Goal: Task Accomplishment & Management: Manage account settings

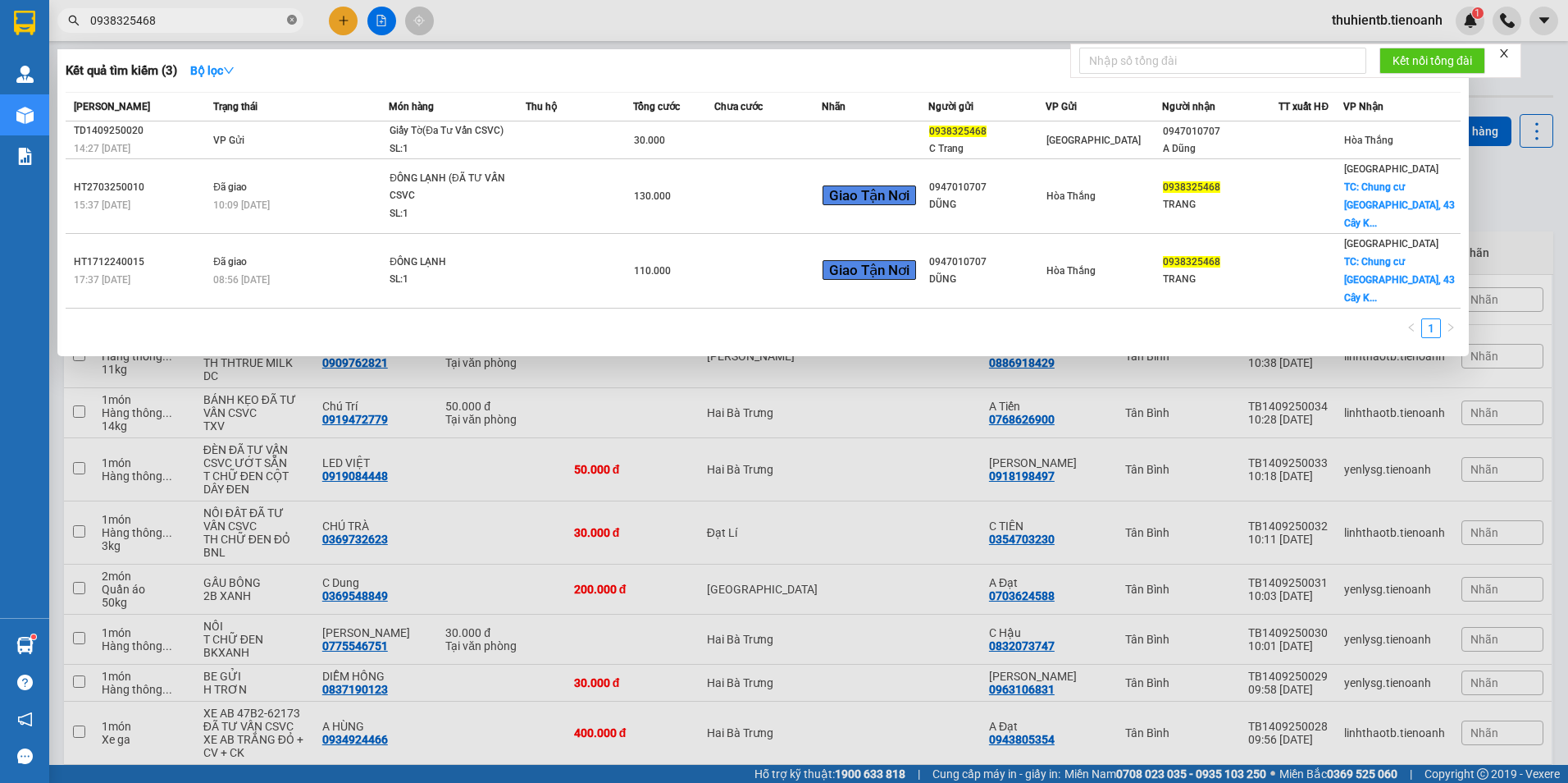
click at [292, 21] on icon "close-circle" at bounding box center [292, 20] width 9 height 10
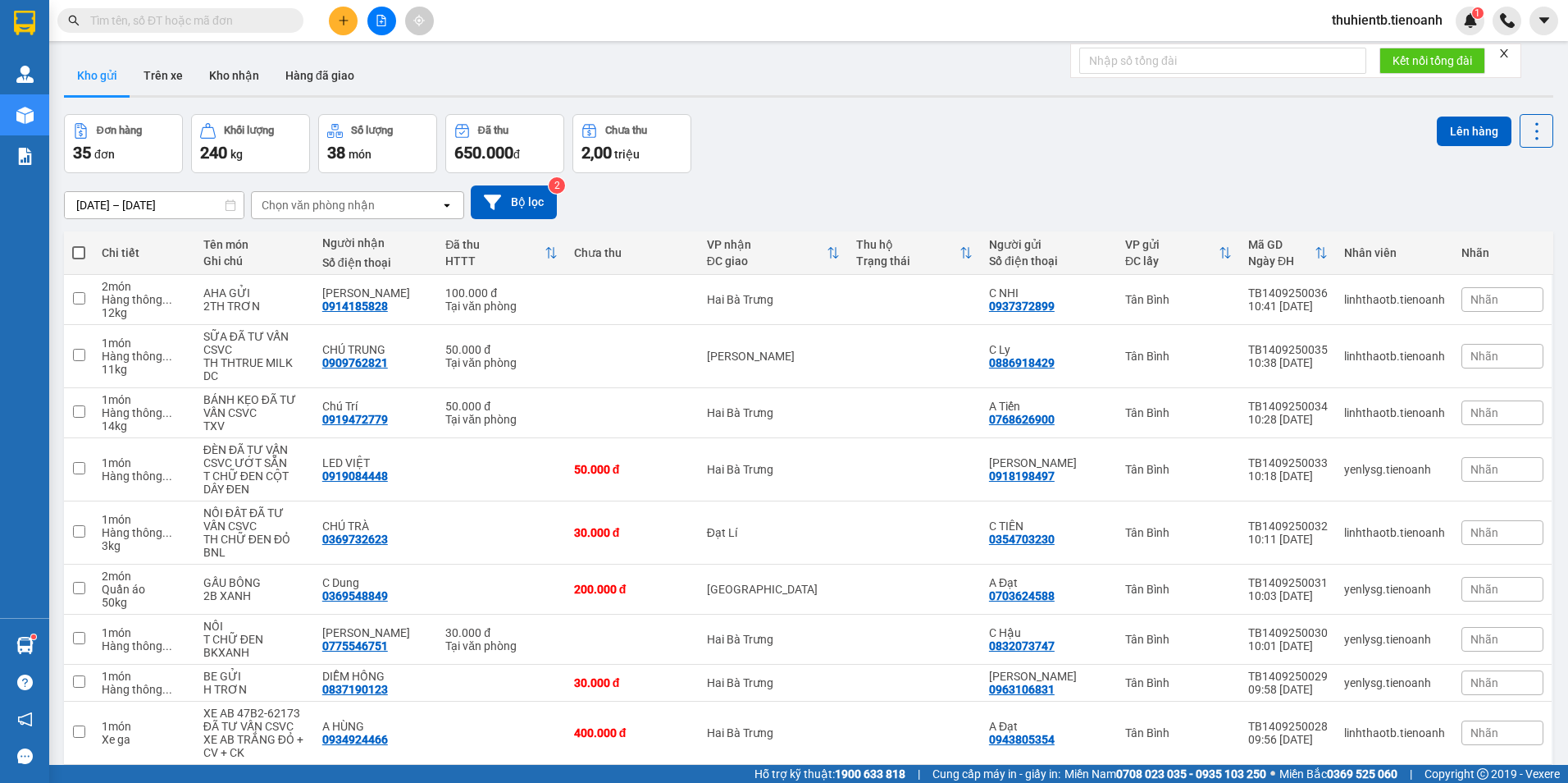
type input "0964400356"
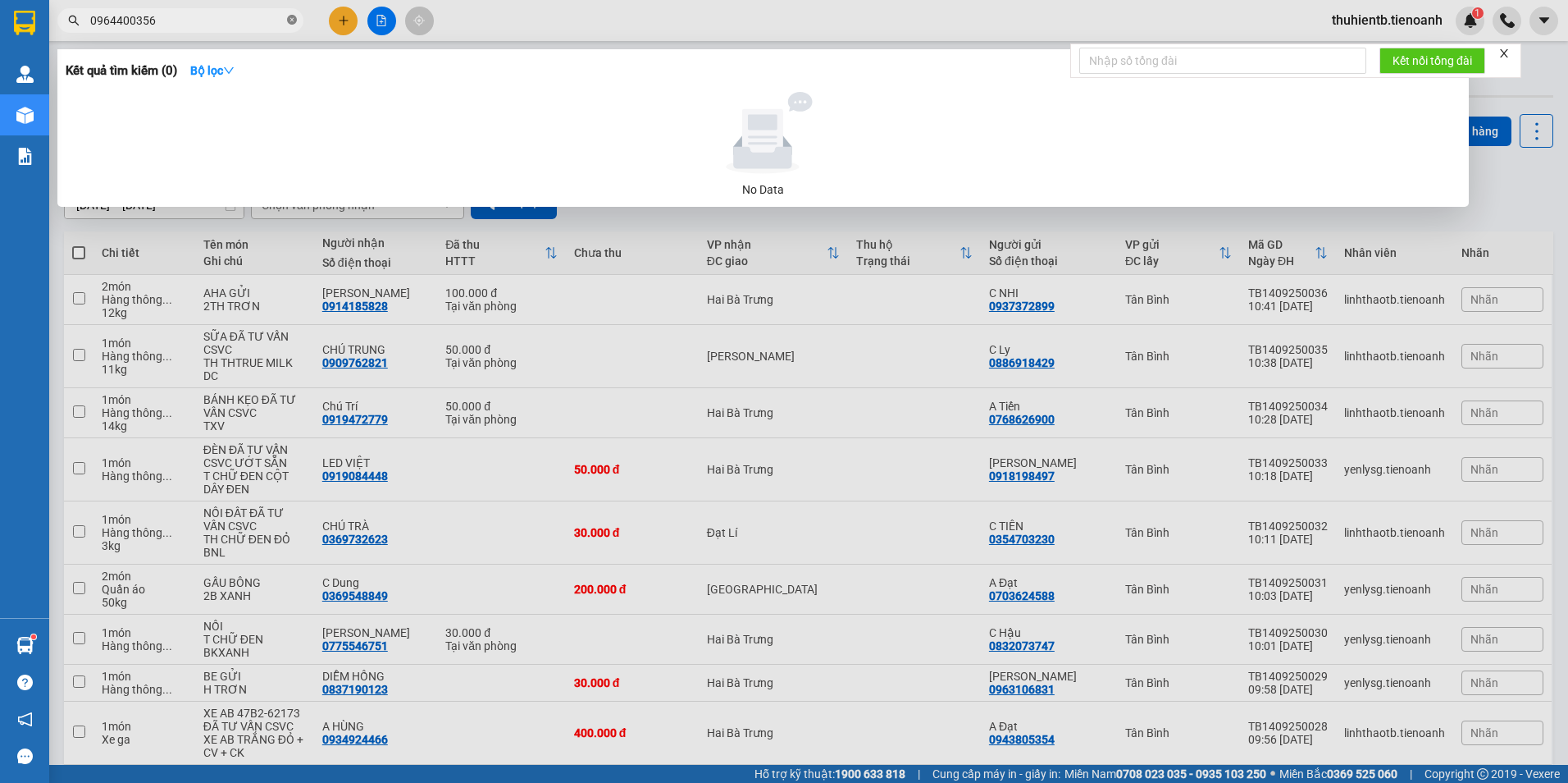
click at [291, 15] on span at bounding box center [292, 21] width 9 height 15
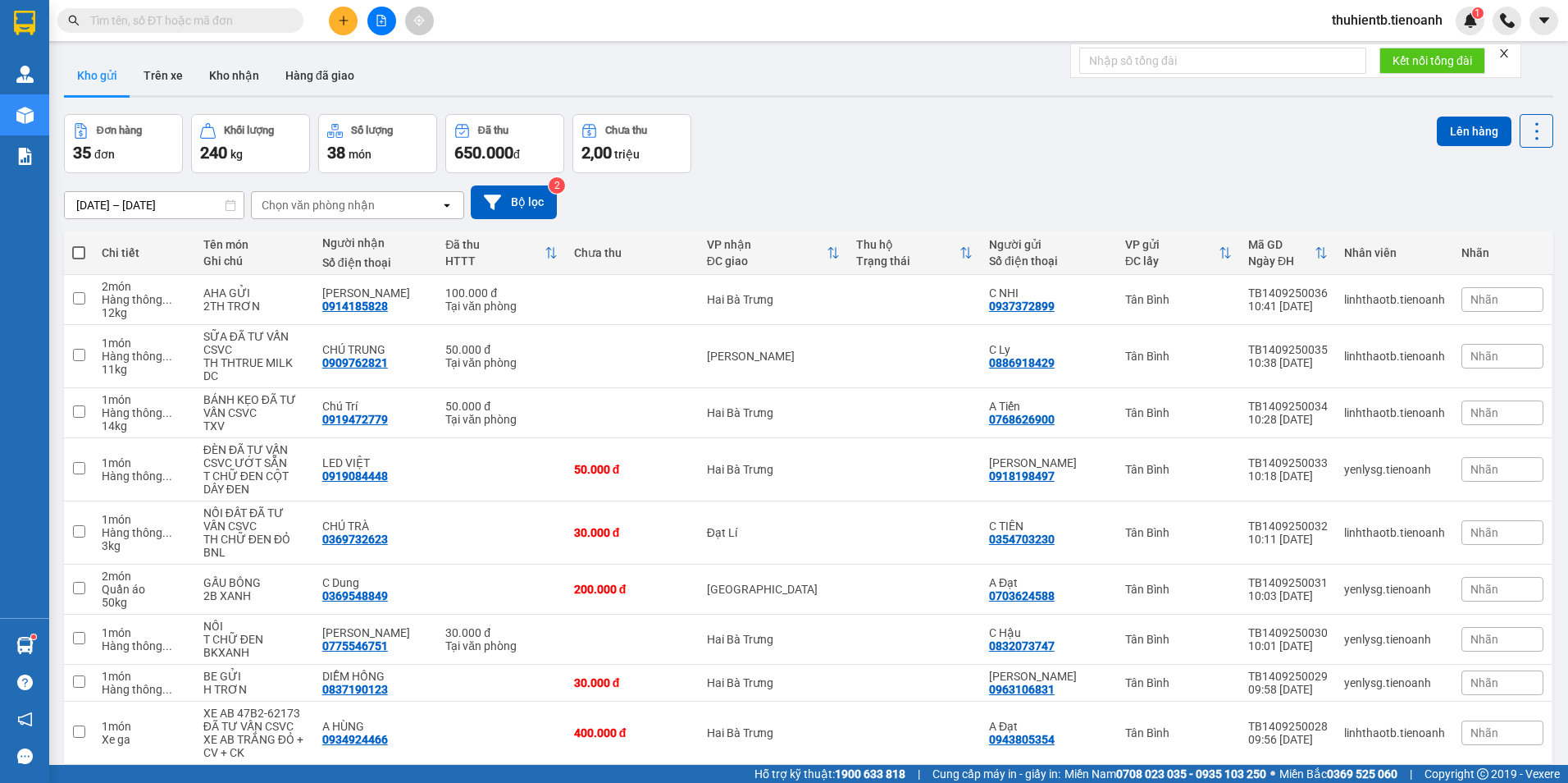
paste input "0964400356"
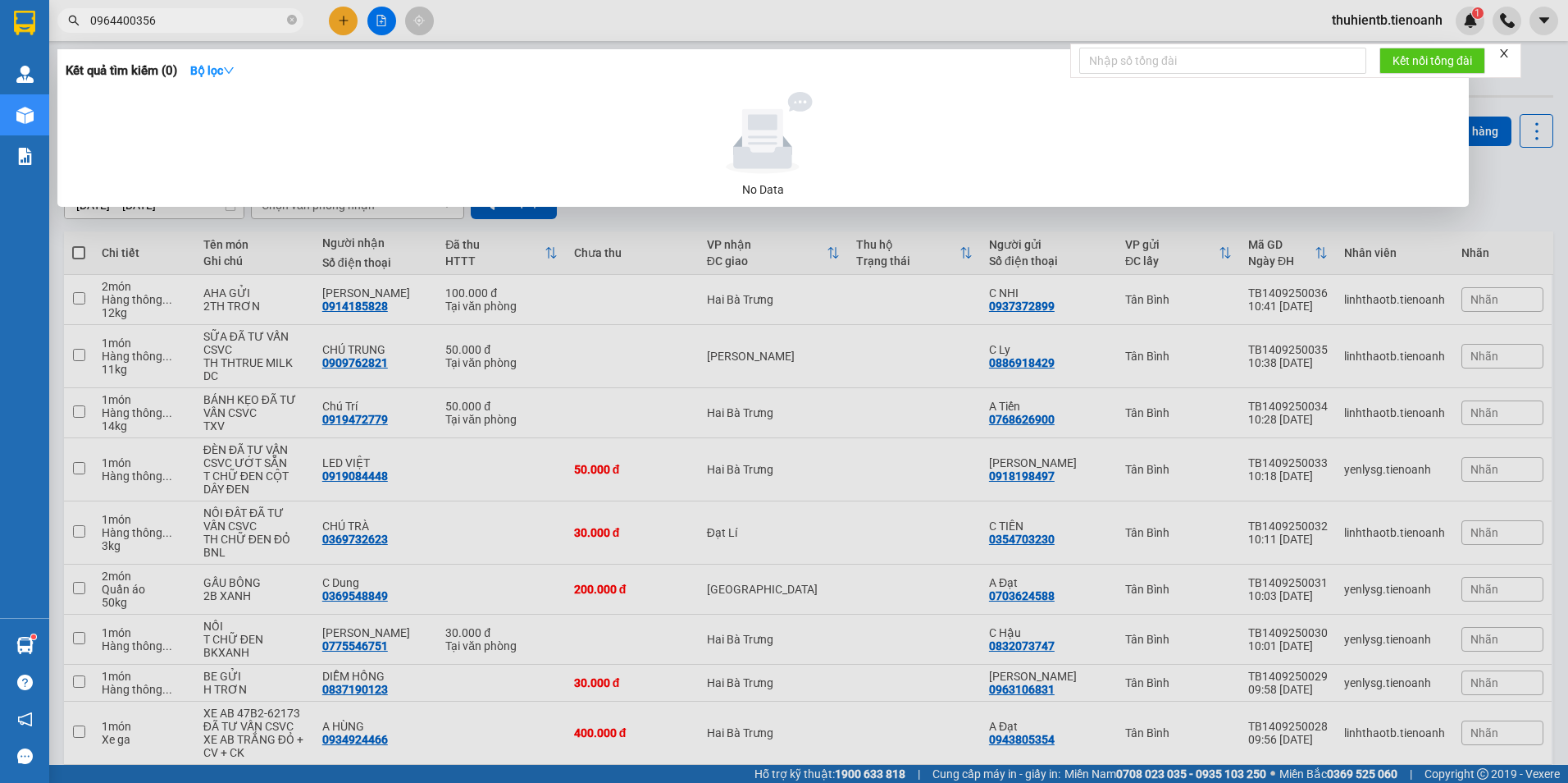
type input "0964400356"
click at [294, 19] on icon "close-circle" at bounding box center [292, 20] width 9 height 10
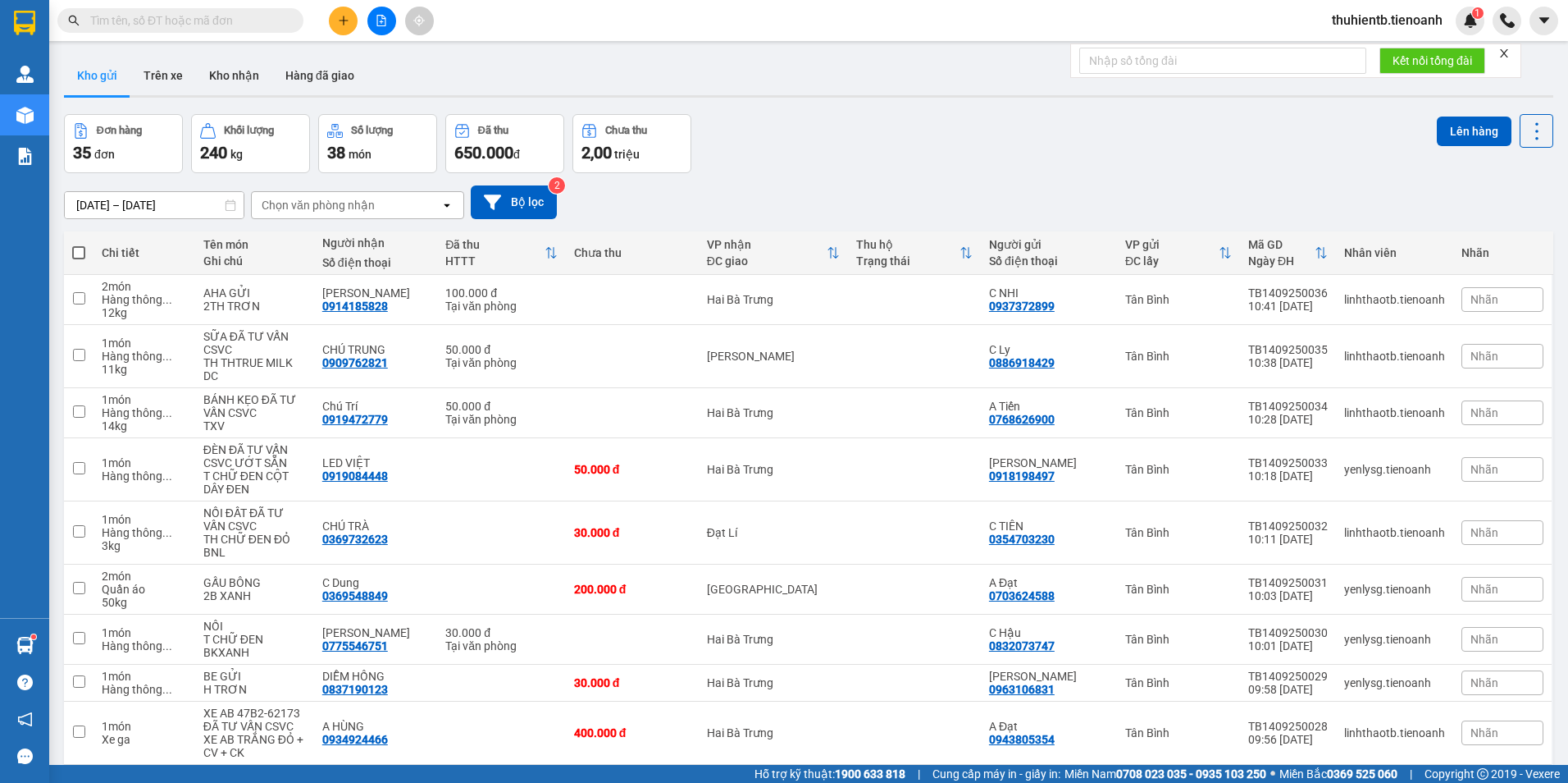
click at [179, 14] on input "text" at bounding box center [187, 20] width 194 height 18
paste input "0964400356"
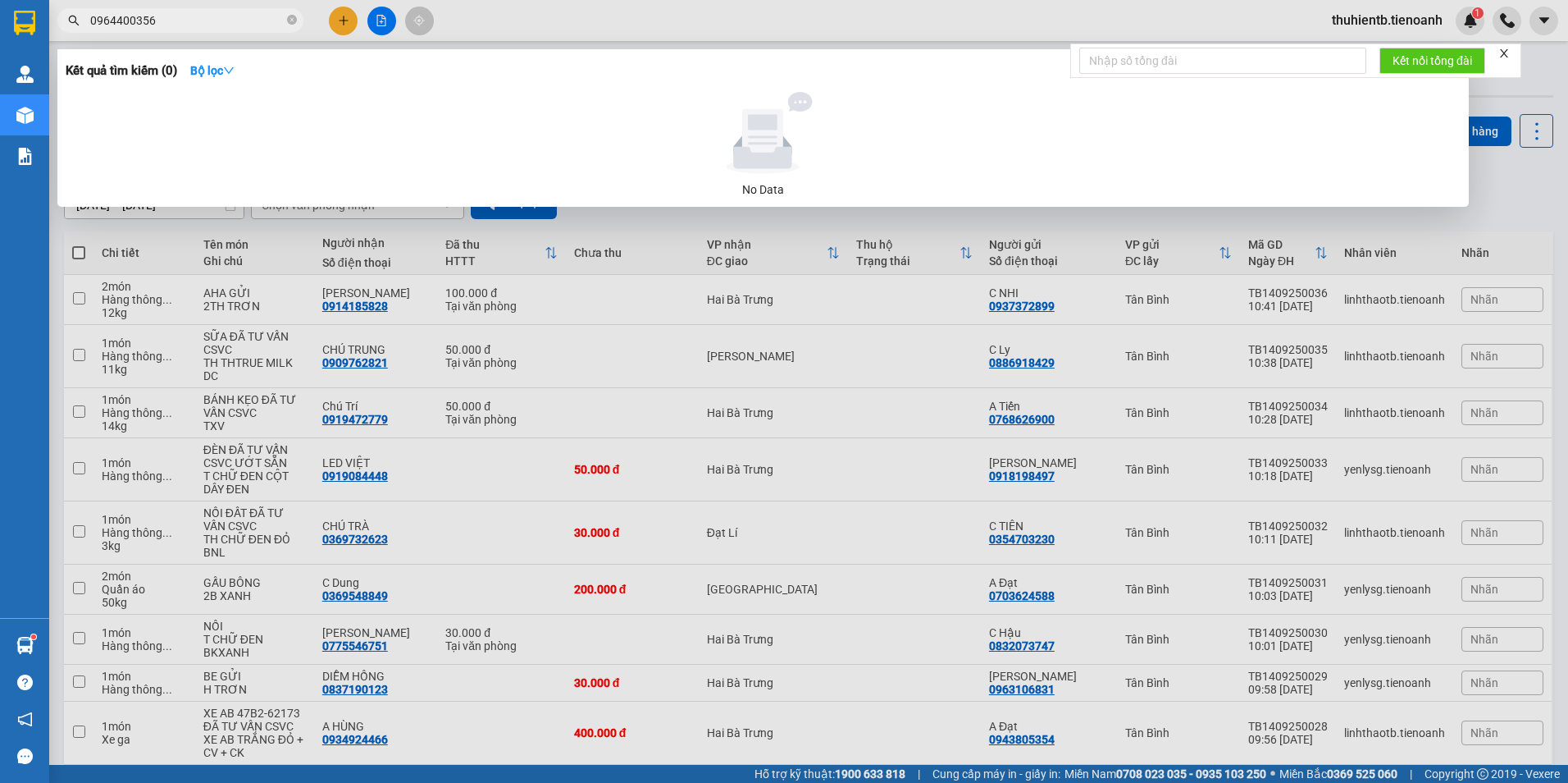
type input "0964400356"
click at [290, 24] on icon "close-circle" at bounding box center [292, 20] width 9 height 10
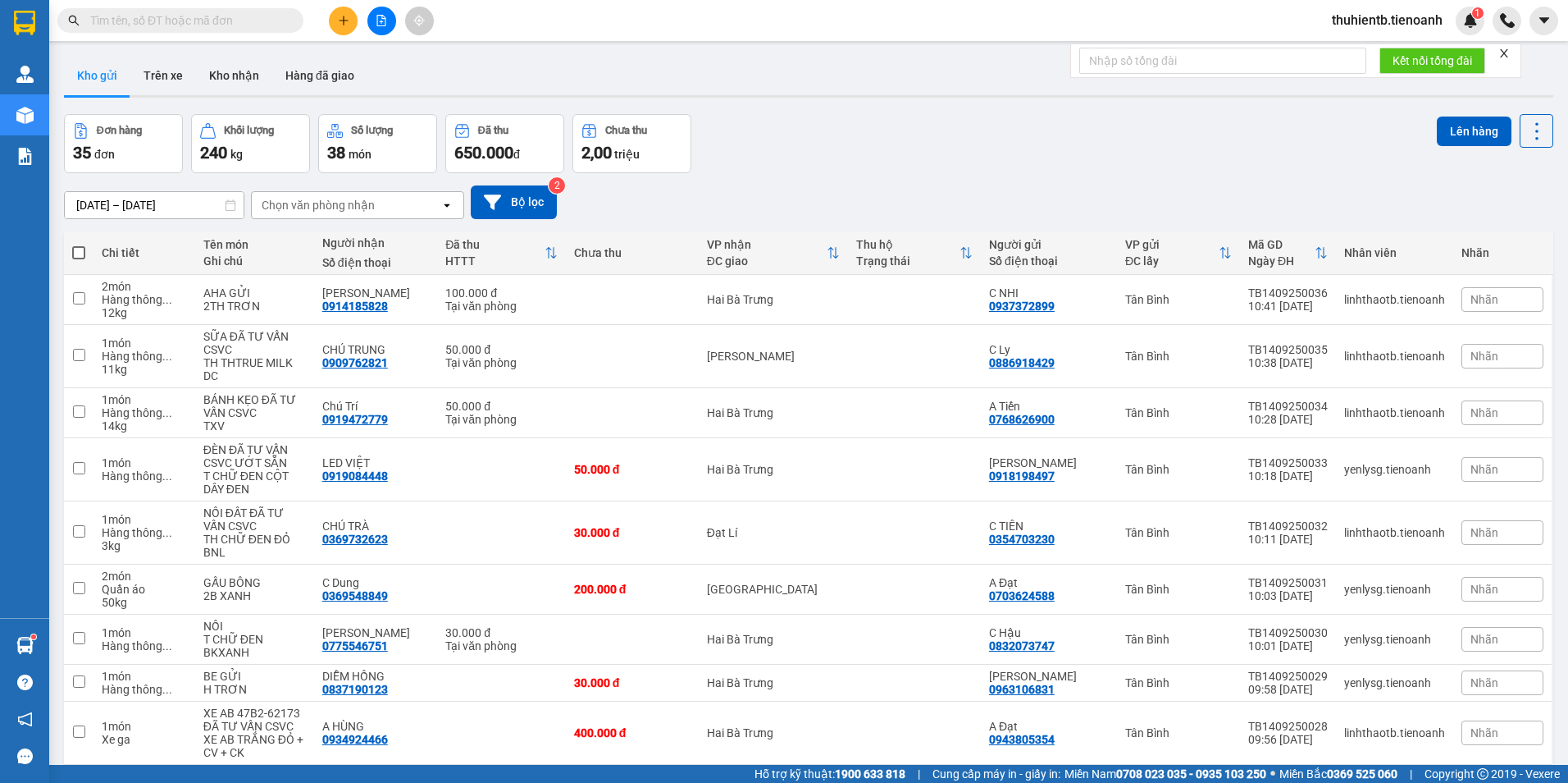
click at [228, 21] on input "text" at bounding box center [187, 20] width 194 height 18
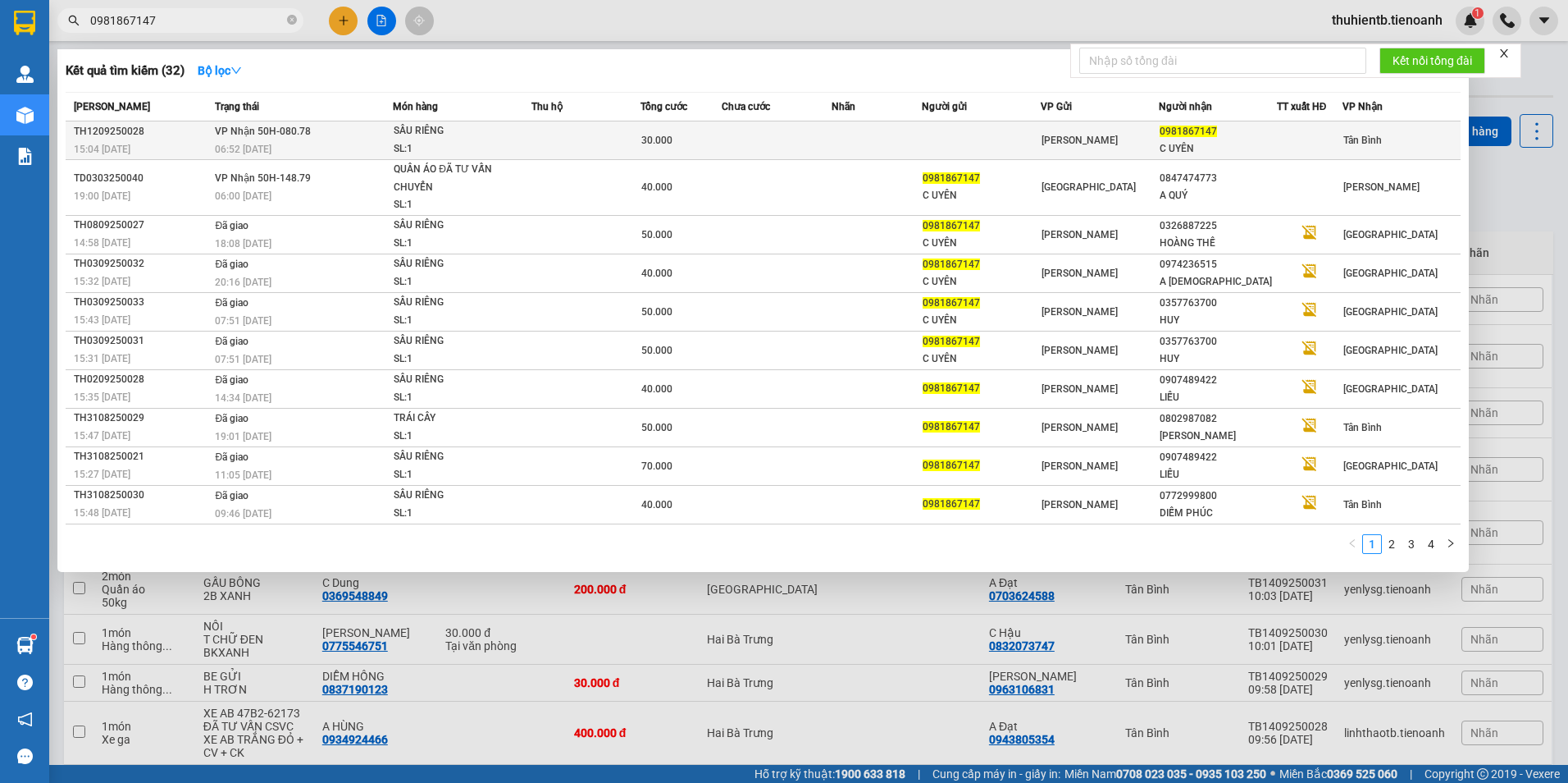
type input "0981867147"
click at [1218, 138] on div "0981867147" at bounding box center [1218, 132] width 117 height 17
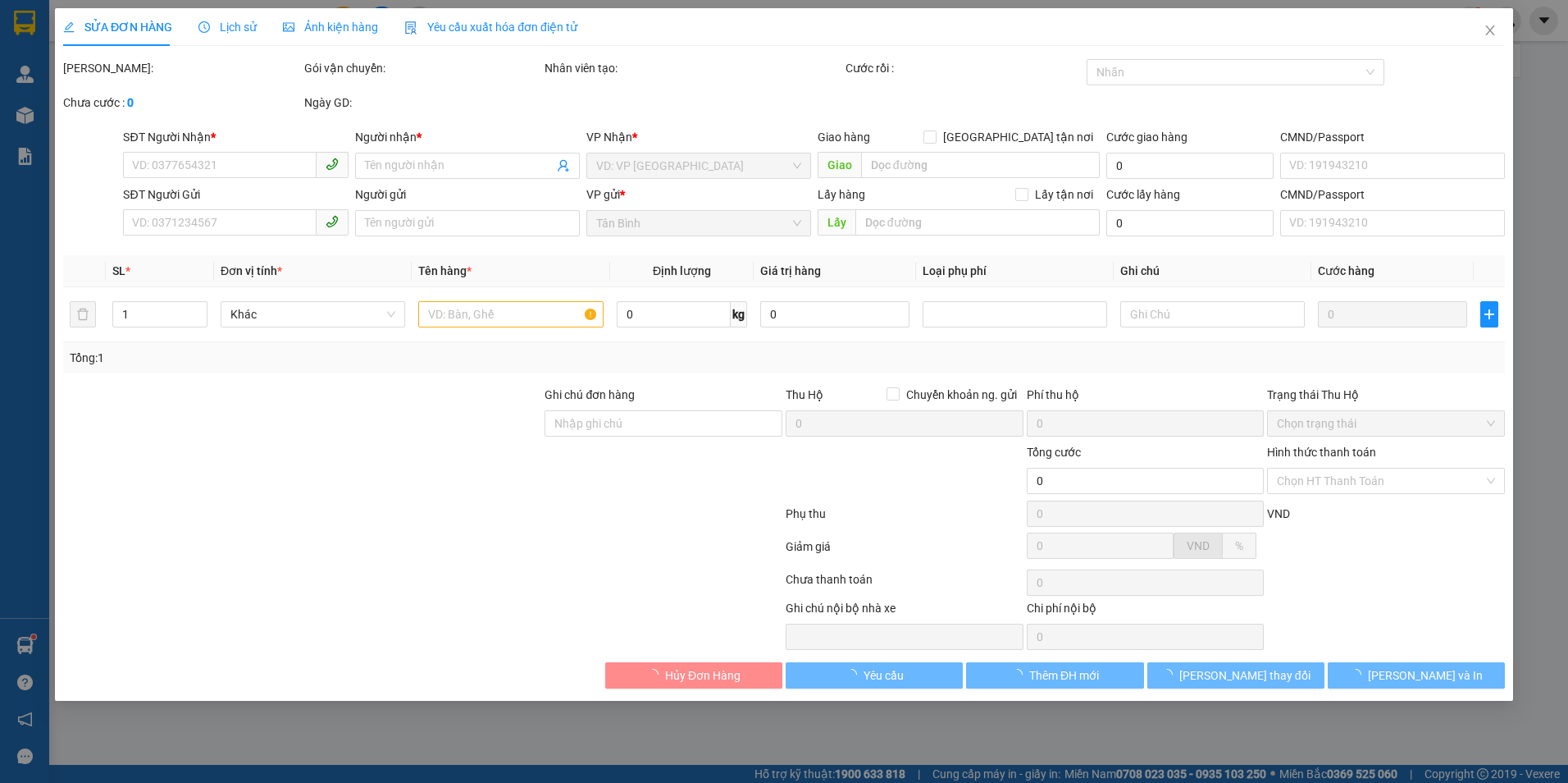
type input "0981867147"
type input "C UYÊN"
type input "30.000"
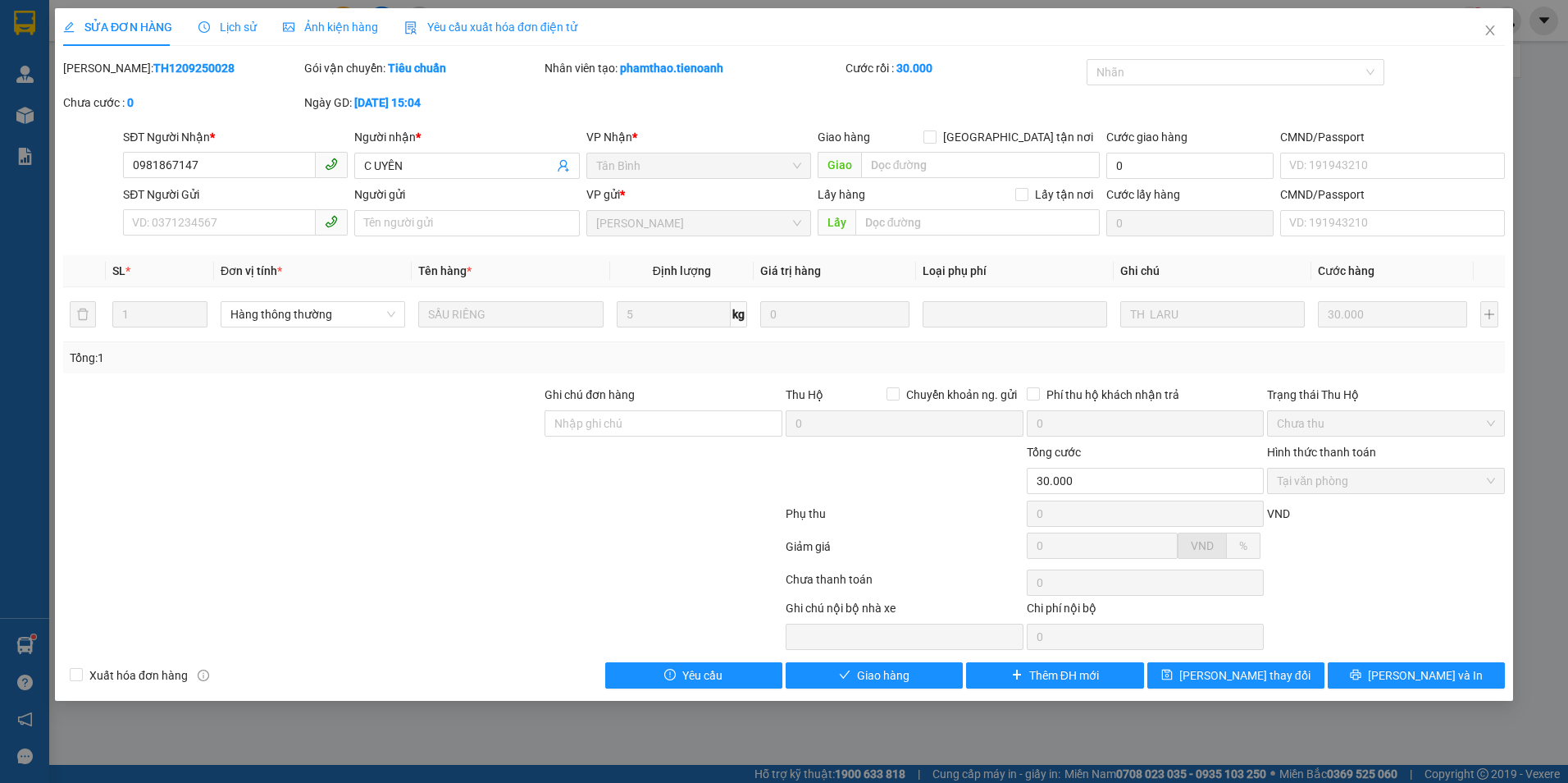
click at [226, 32] on span "Lịch sử" at bounding box center [227, 28] width 58 height 13
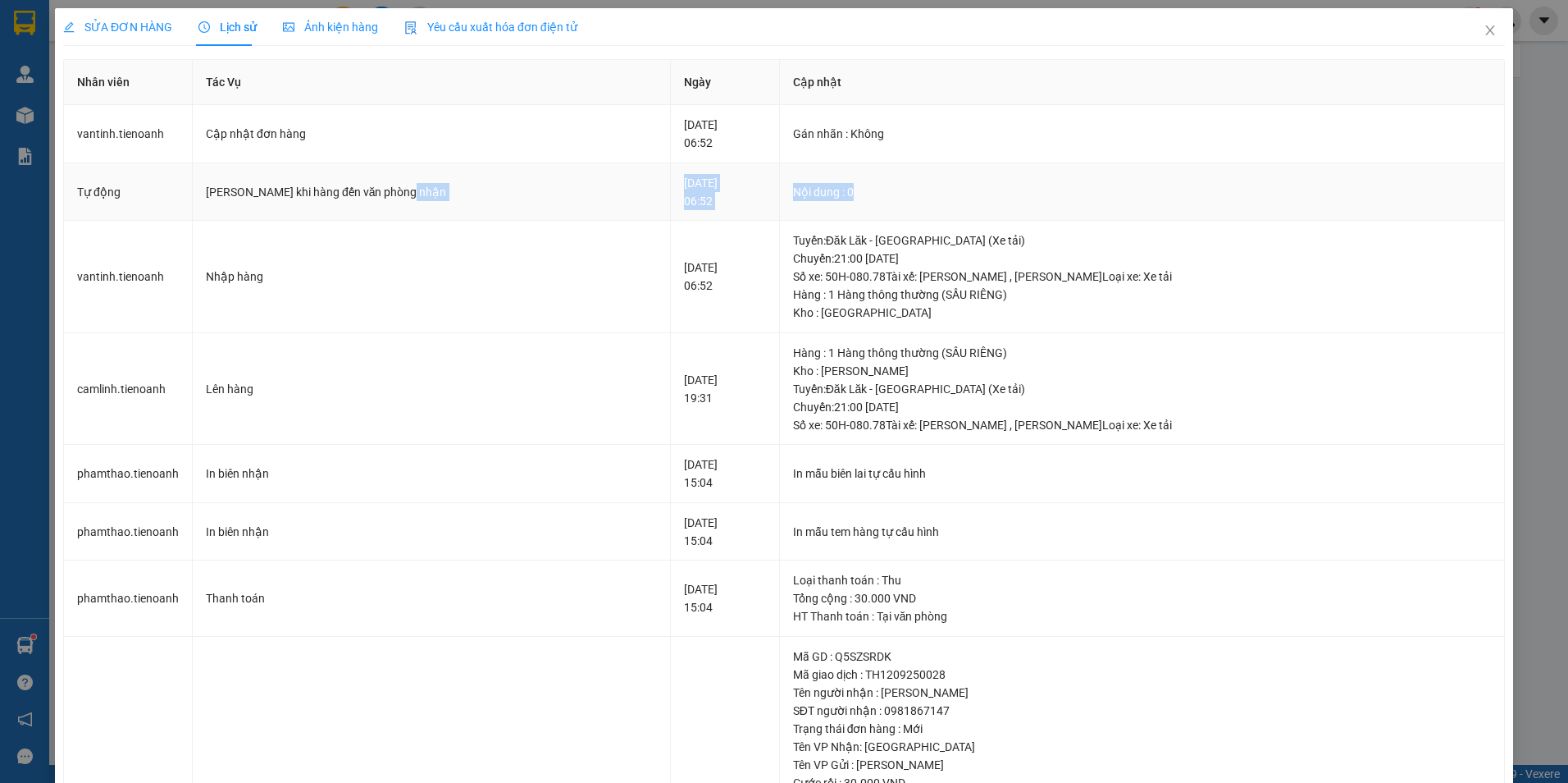
drag, startPoint x: 575, startPoint y: 198, endPoint x: 939, endPoint y: 189, distance: 364.1
click at [939, 189] on tr "Tự động Gửi Zalo khi hàng đến văn phòng nhận [DATE] 06:52 Nội dung : 0" at bounding box center [784, 192] width 1441 height 58
drag, startPoint x: 939, startPoint y: 189, endPoint x: 865, endPoint y: 196, distance: 74.3
click at [865, 196] on div "Nội dung : 0" at bounding box center [1142, 192] width 698 height 18
drag, startPoint x: 67, startPoint y: 186, endPoint x: 926, endPoint y: 194, distance: 859.0
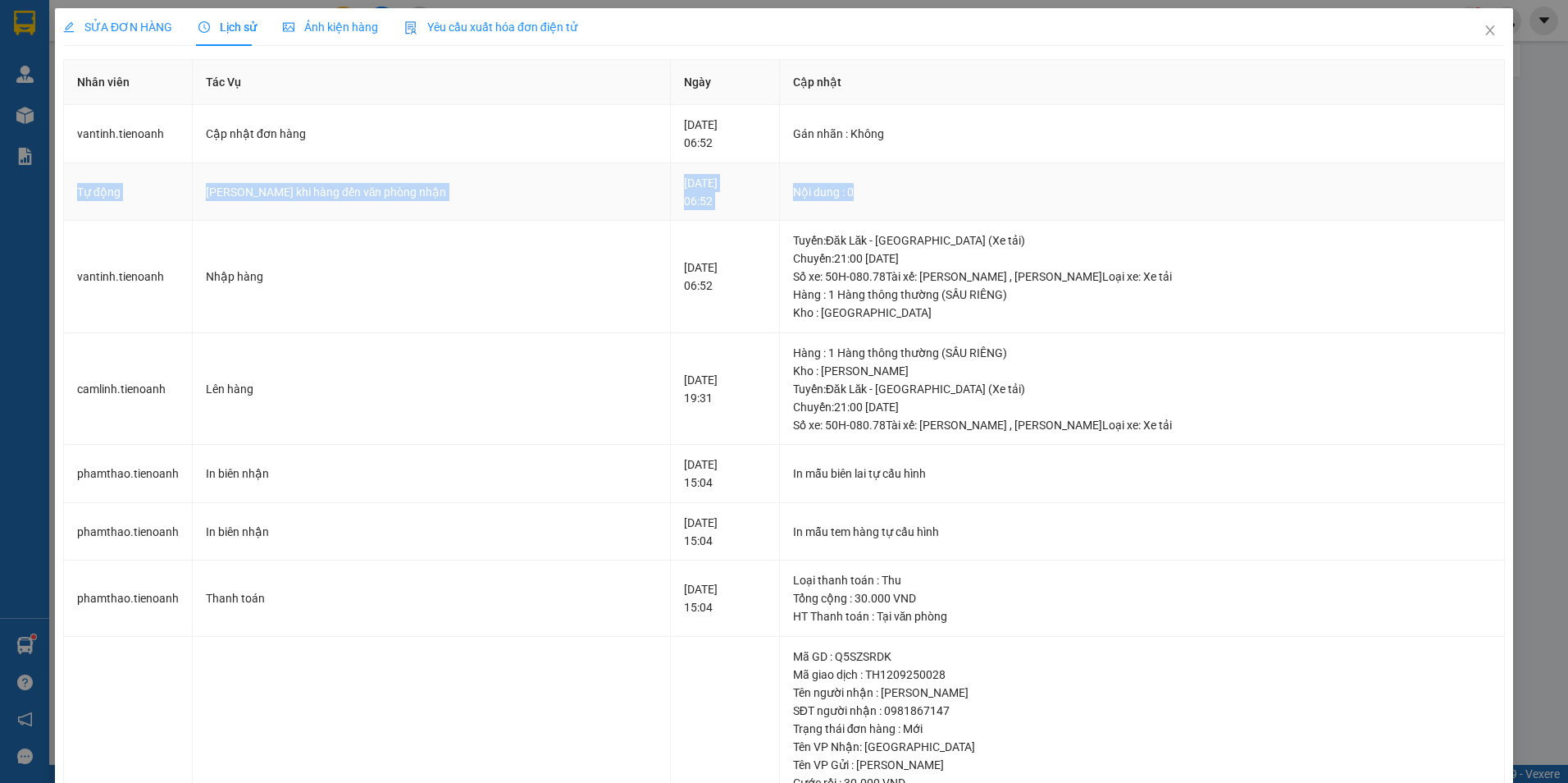
click at [926, 194] on tr "Tự động Gửi Zalo khi hàng đến văn phòng nhận [DATE] 06:52 Nội dung : 0" at bounding box center [784, 192] width 1441 height 58
click at [684, 189] on div "[DATE] 06:52" at bounding box center [724, 192] width 81 height 36
drag, startPoint x: 47, startPoint y: 162, endPoint x: 877, endPoint y: 188, distance: 830.4
click at [877, 188] on div "SỬA ĐƠN HÀNG Lịch sử Ảnh kiện hàng Yêu cầu xuất hóa đơn điện tử Total Paid Fee …" at bounding box center [784, 392] width 1568 height 783
drag, startPoint x: 877, startPoint y: 188, endPoint x: 794, endPoint y: 155, distance: 89.3
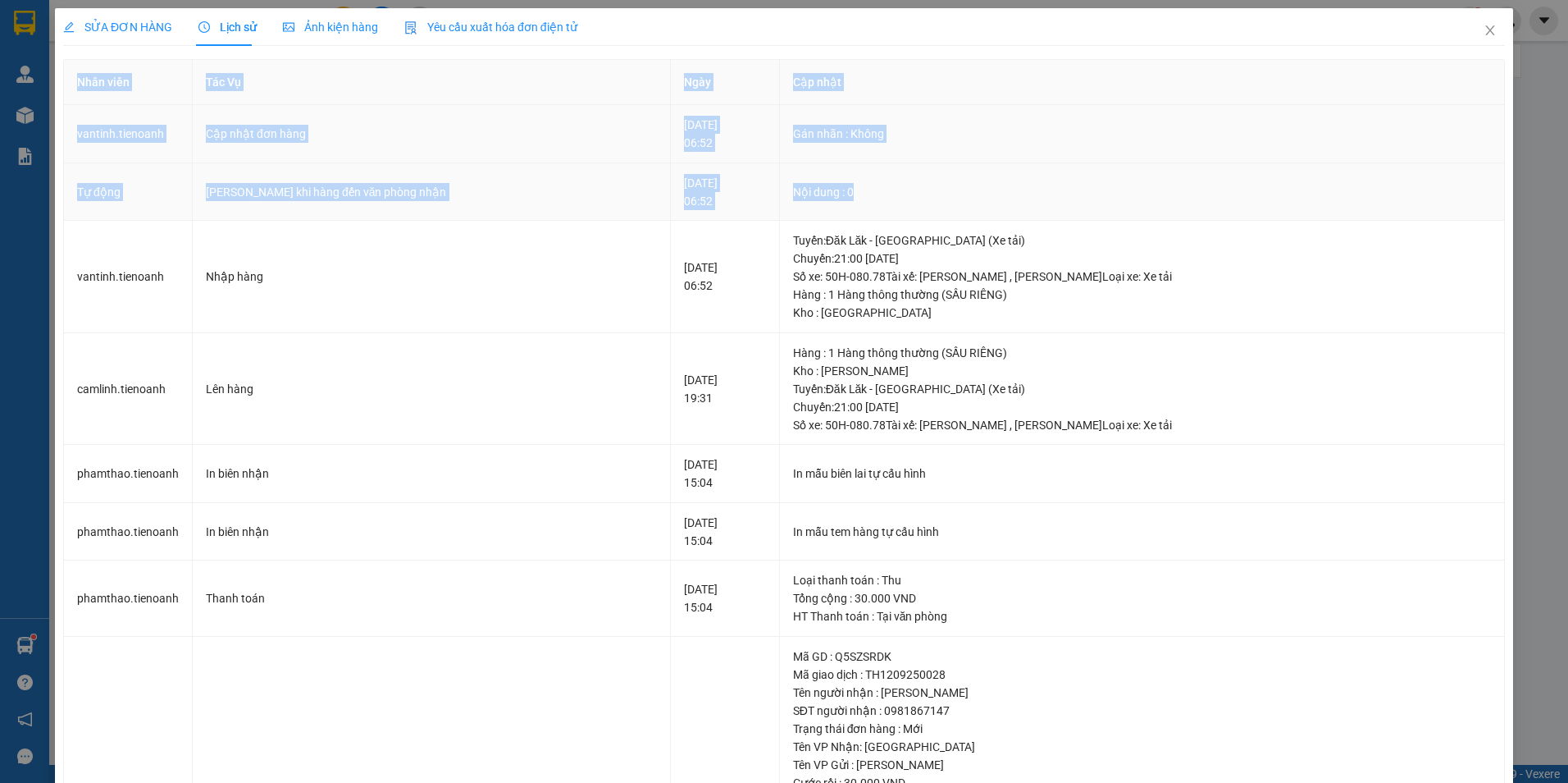
click at [794, 155] on td "Gán nhãn : Không" at bounding box center [1142, 134] width 725 height 58
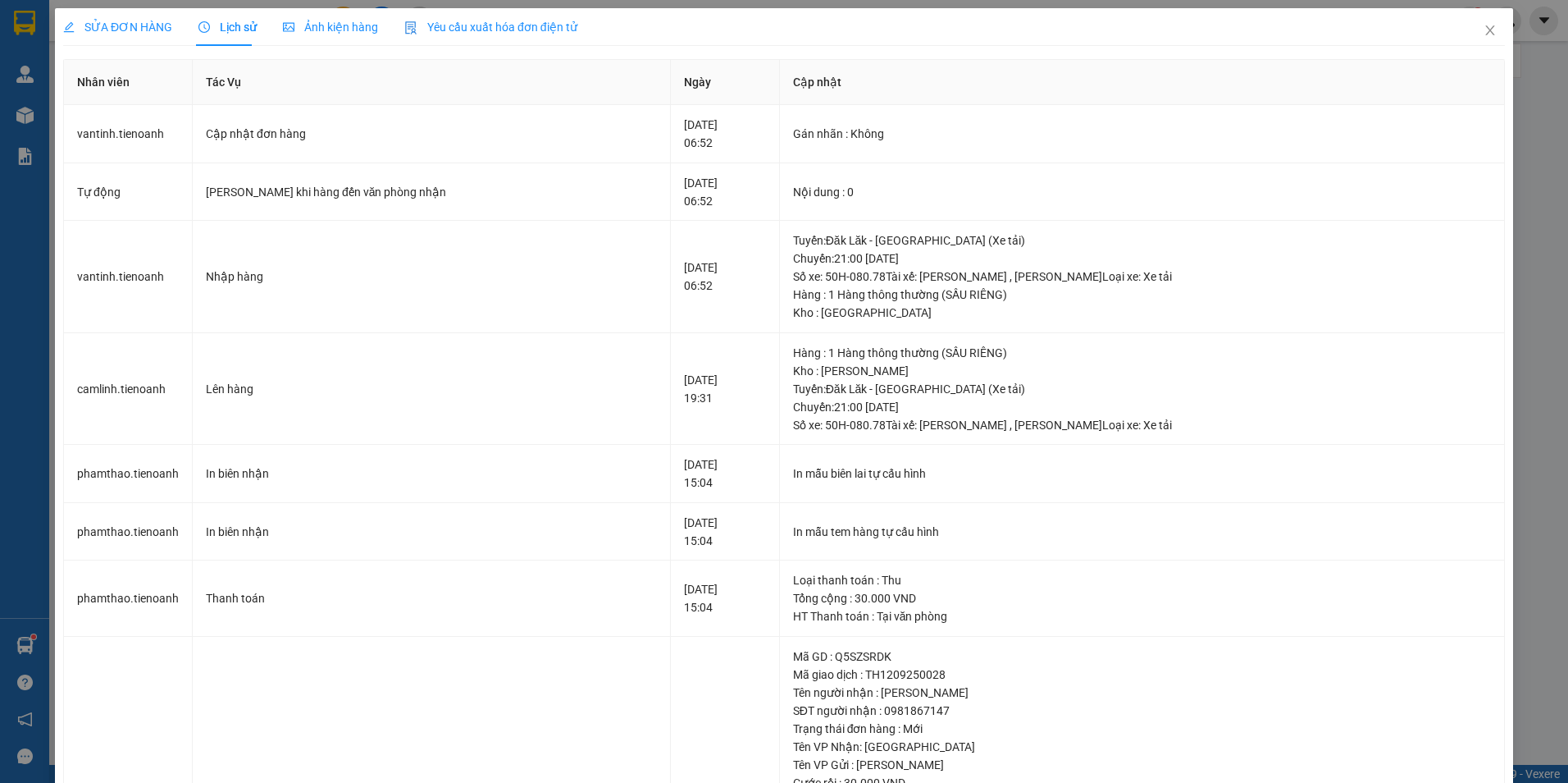
click at [142, 32] on span "SỬA ĐƠN HÀNG" at bounding box center [117, 28] width 109 height 13
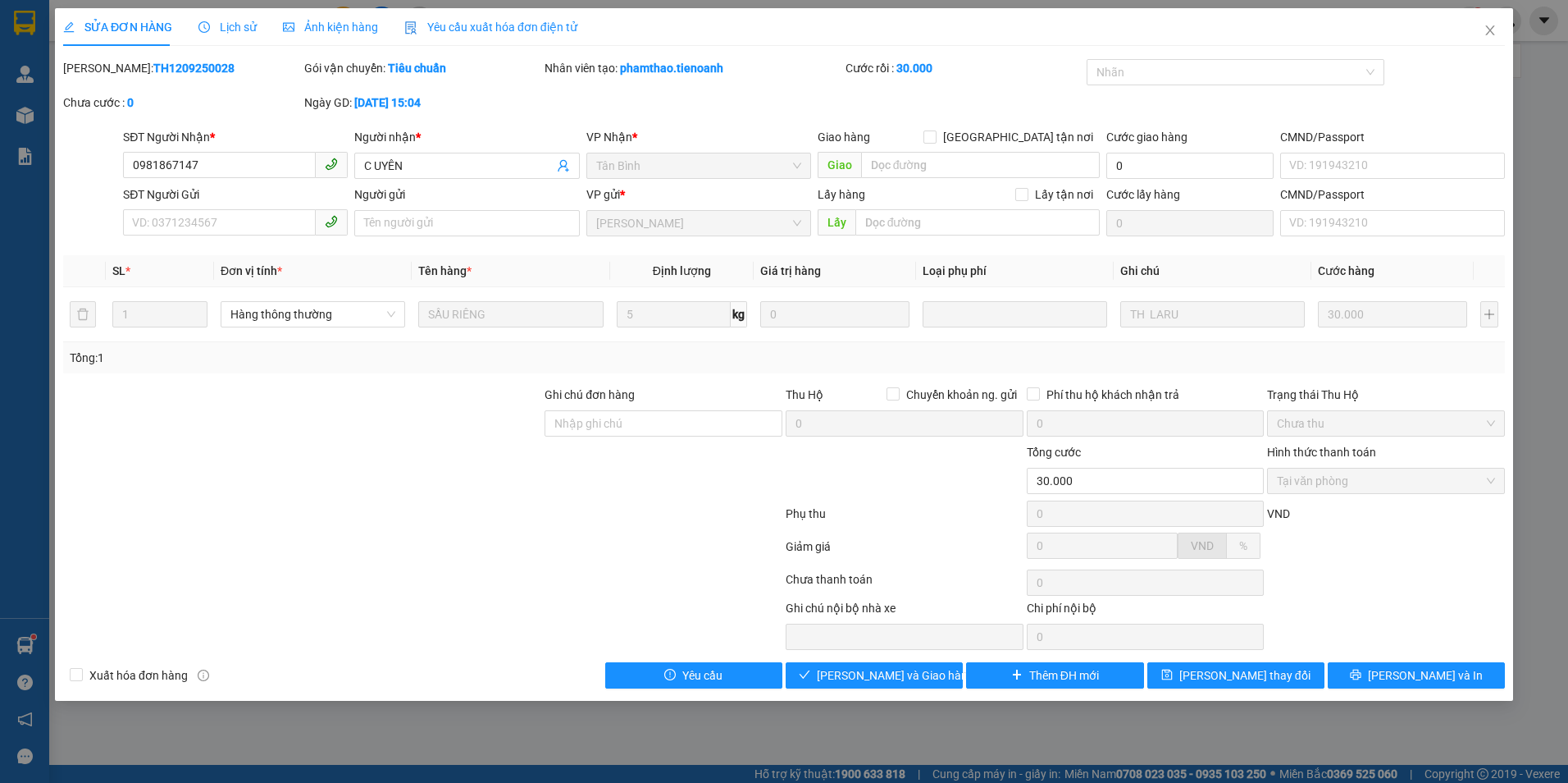
click at [198, 25] on icon "clock-circle" at bounding box center [204, 27] width 11 height 11
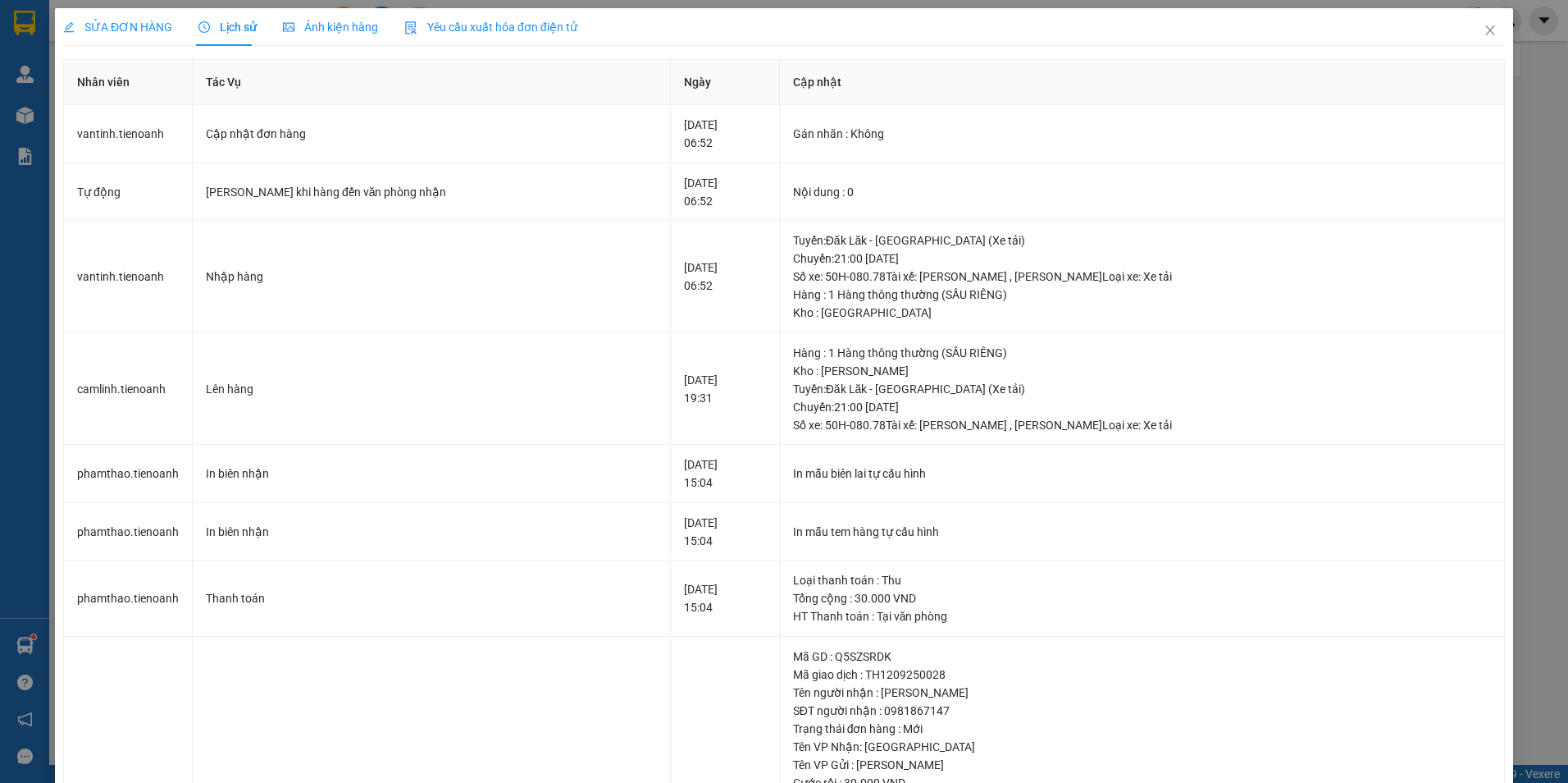
click at [154, 41] on div "SỬA ĐƠN HÀNG" at bounding box center [117, 28] width 109 height 38
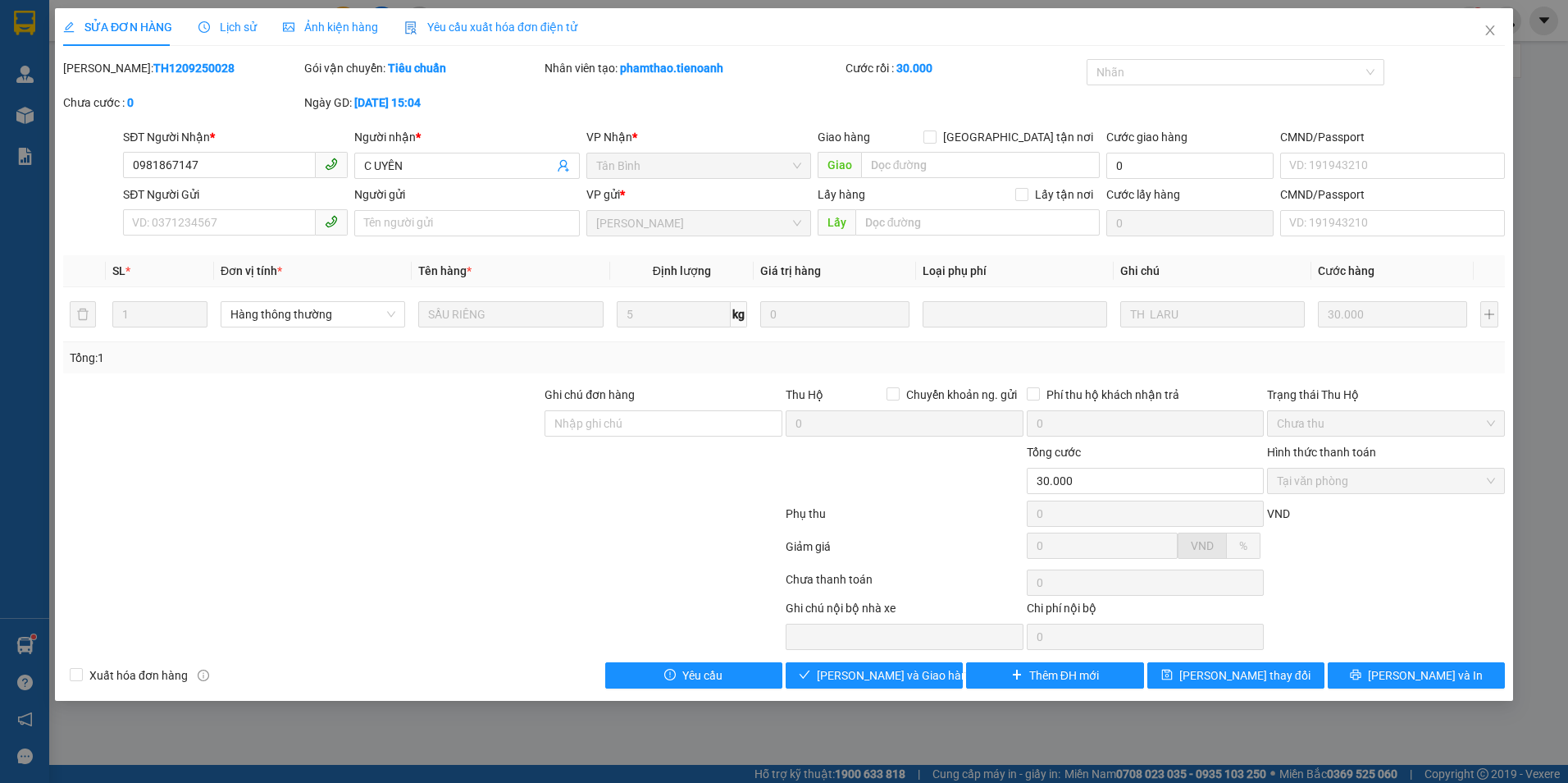
click at [272, 31] on div "SỬA ĐƠN HÀNG Lịch sử Ảnh kiện hàng Yêu cầu xuất hóa đơn điện tử" at bounding box center [319, 28] width 514 height 38
click at [247, 22] on span "Lịch sử" at bounding box center [227, 28] width 58 height 13
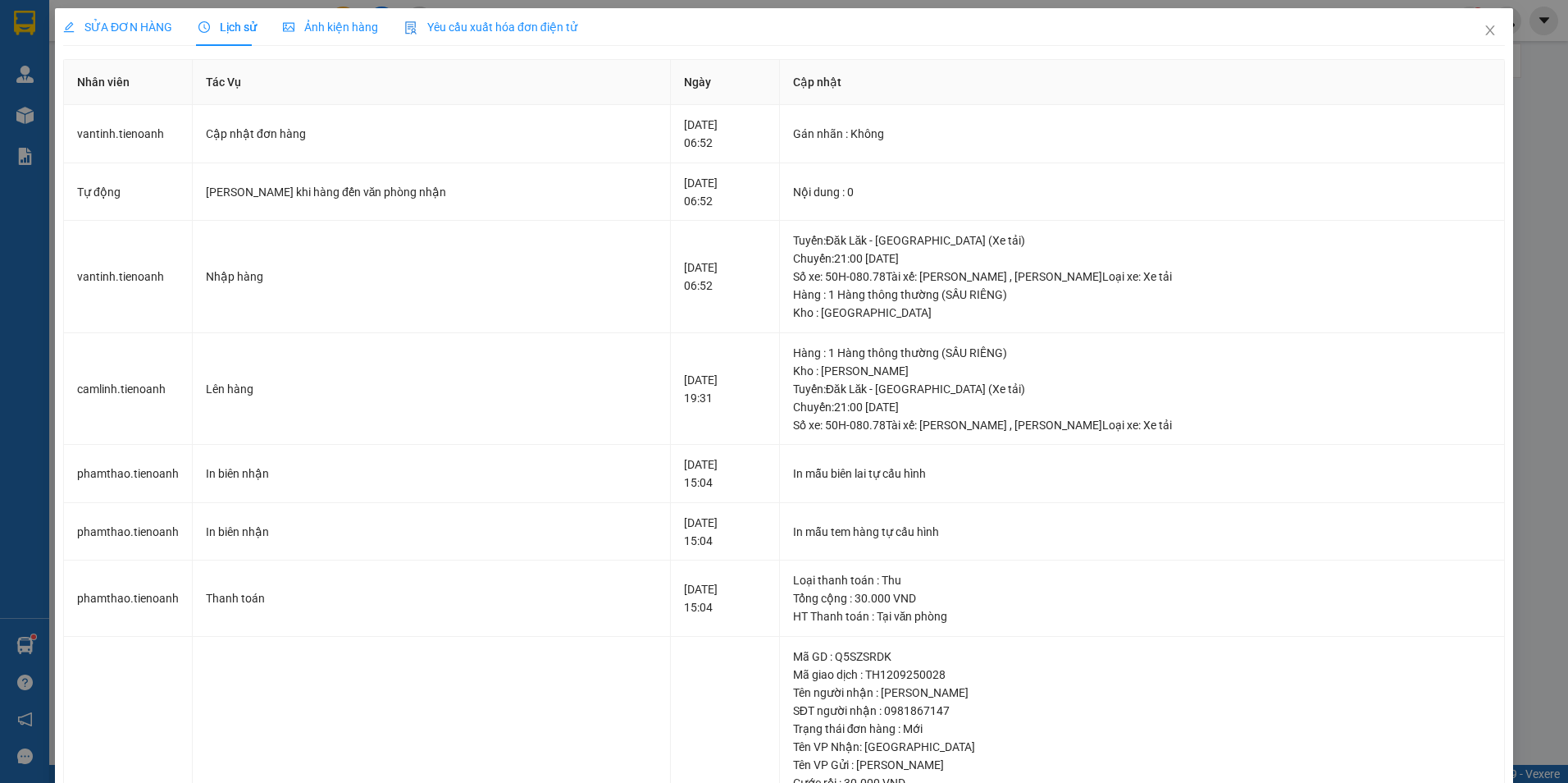
click at [112, 26] on span "SỬA ĐƠN HÀNG" at bounding box center [117, 28] width 109 height 13
